Goal: Task Accomplishment & Management: Manage account settings

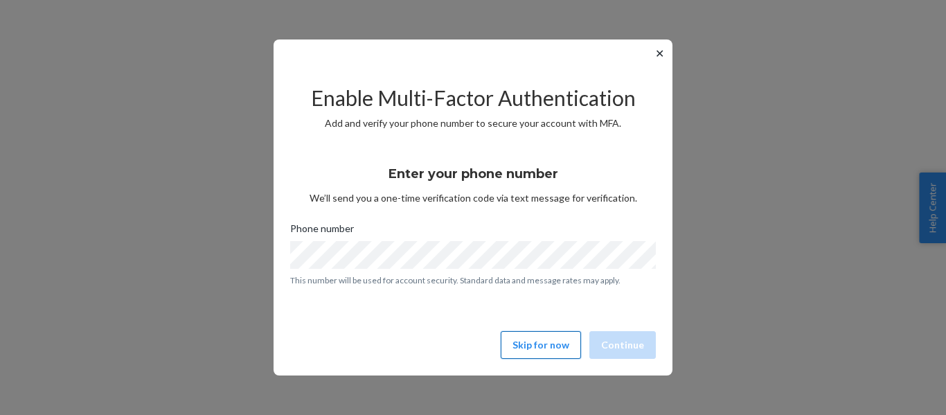
click at [532, 339] on button "Skip for now" at bounding box center [541, 345] width 80 height 28
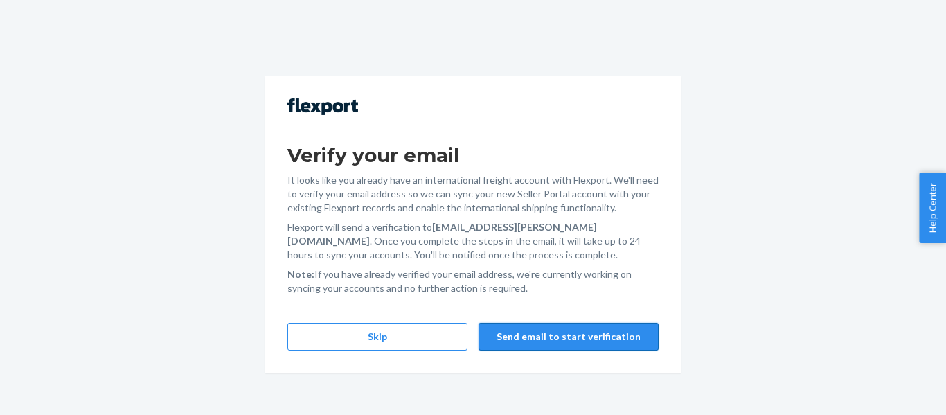
click at [584, 341] on button "Send email to start verification" at bounding box center [568, 337] width 180 height 28
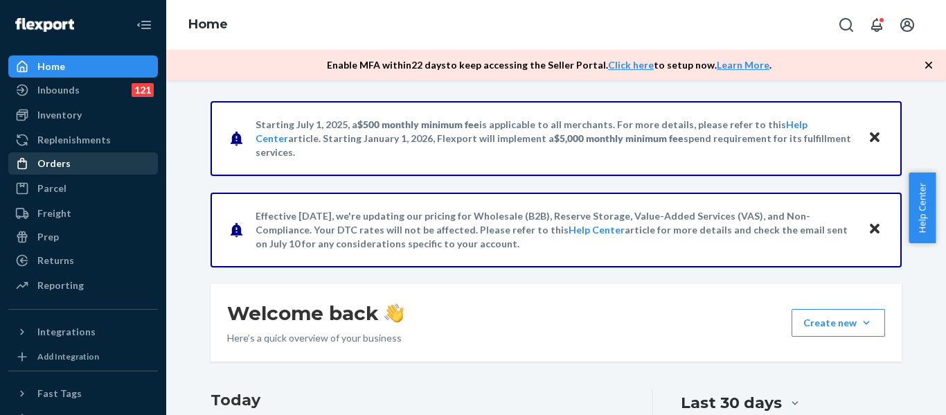
click at [40, 171] on div "Orders" at bounding box center [83, 163] width 147 height 19
